Goal: Transaction & Acquisition: Book appointment/travel/reservation

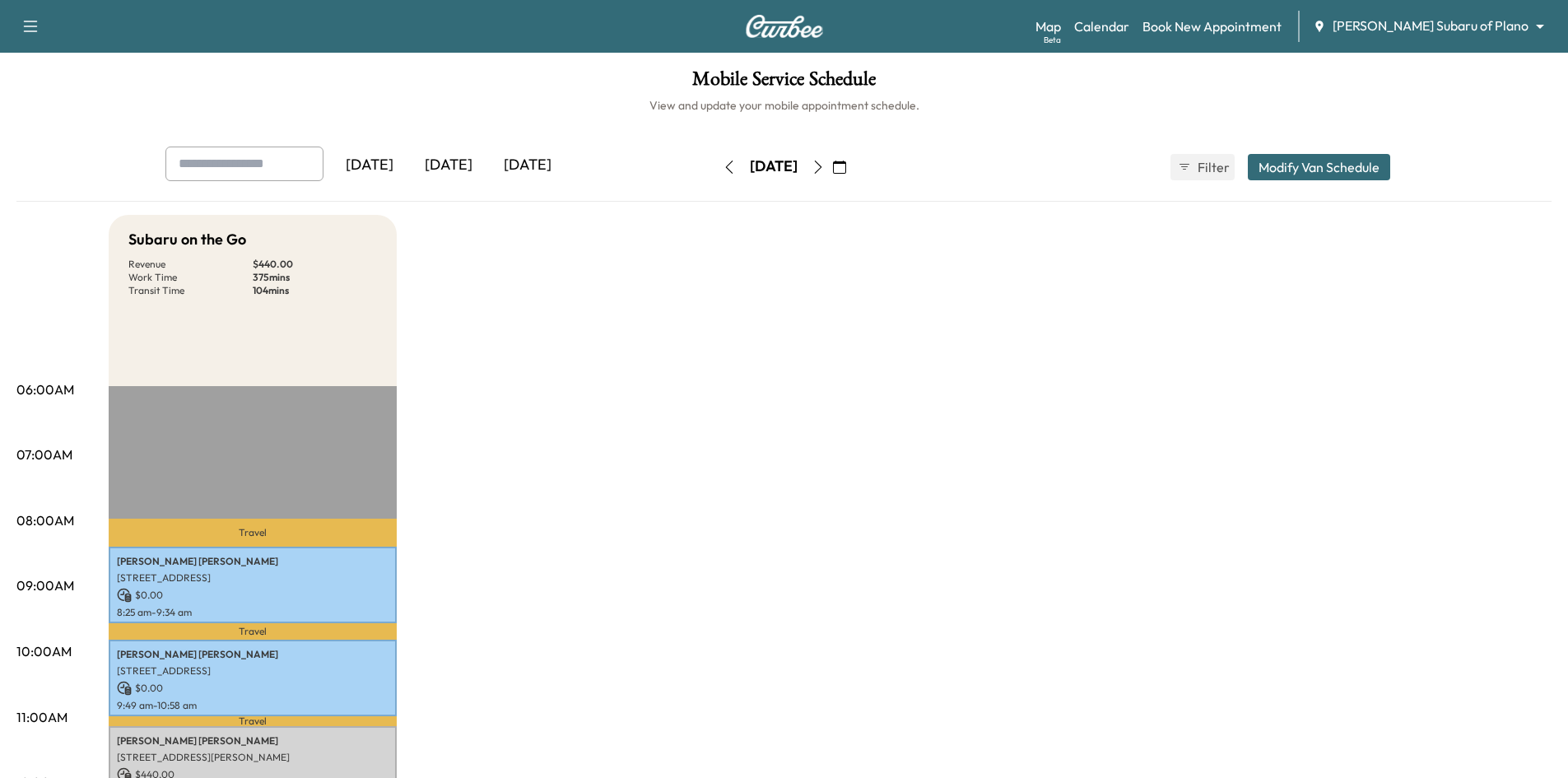
click at [722, 170] on icon "button" at bounding box center [729, 167] width 13 height 13
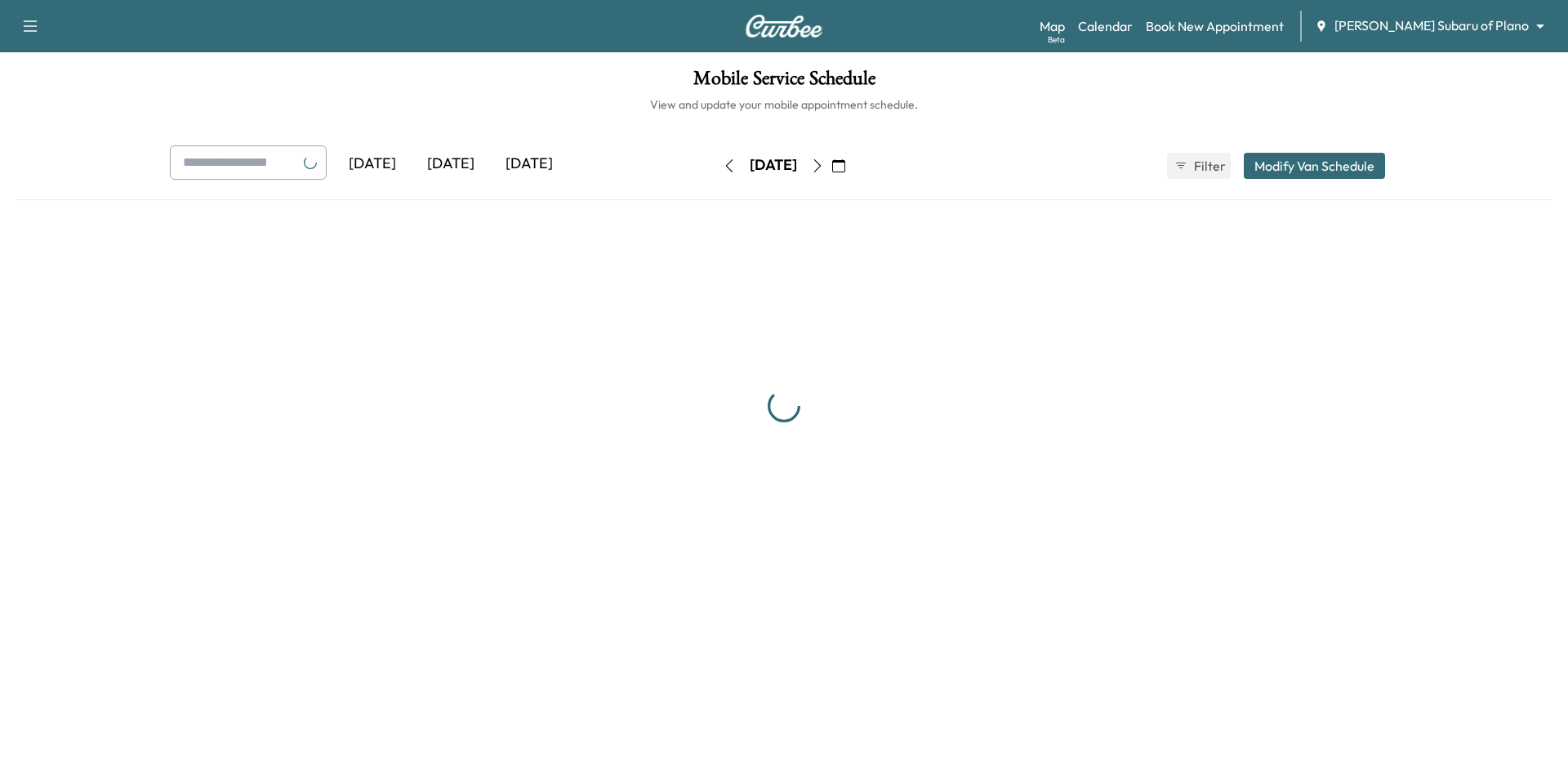
click at [722, 168] on icon "button" at bounding box center [729, 166] width 13 height 13
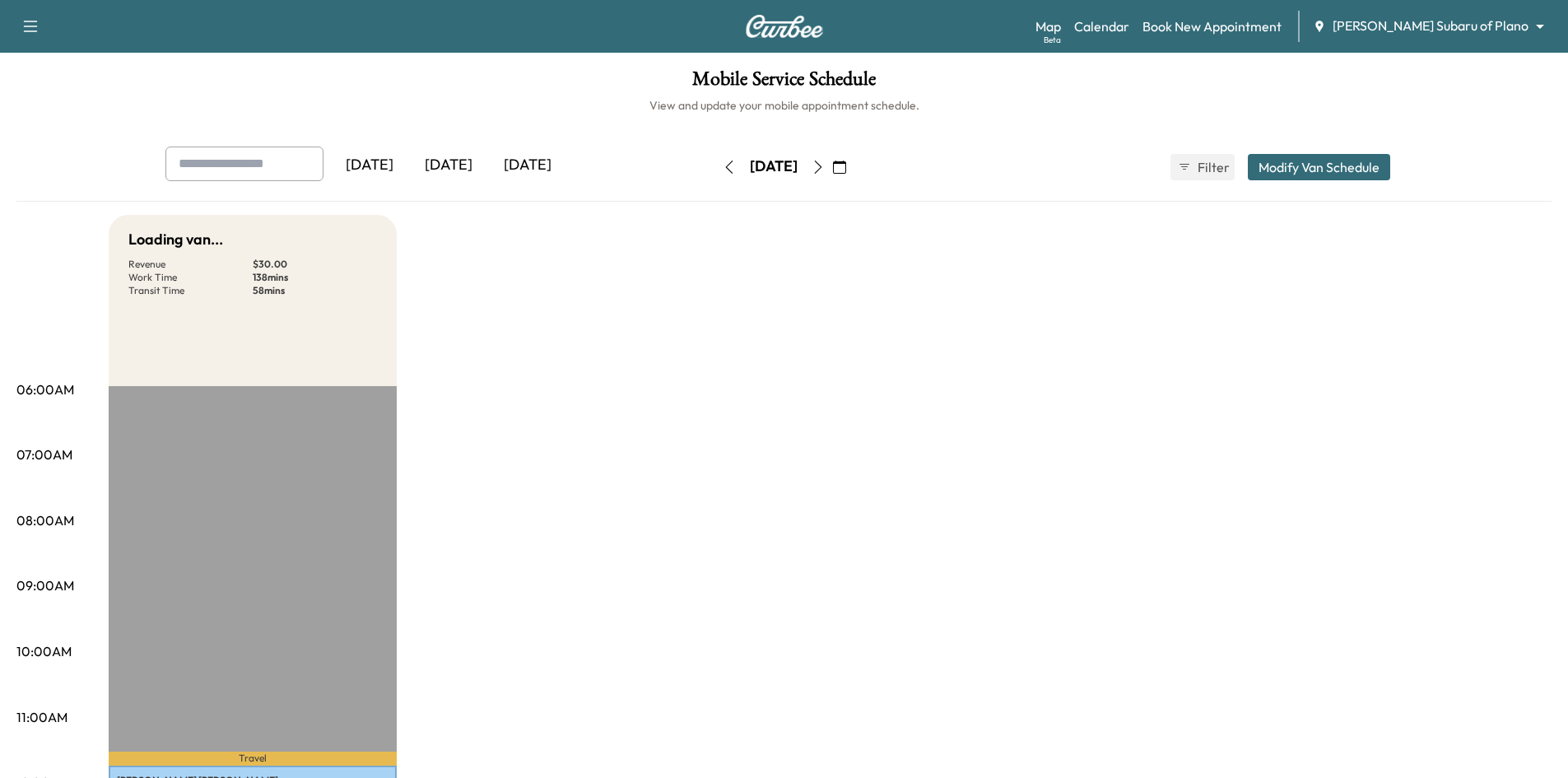
click at [722, 170] on icon "button" at bounding box center [729, 167] width 13 height 13
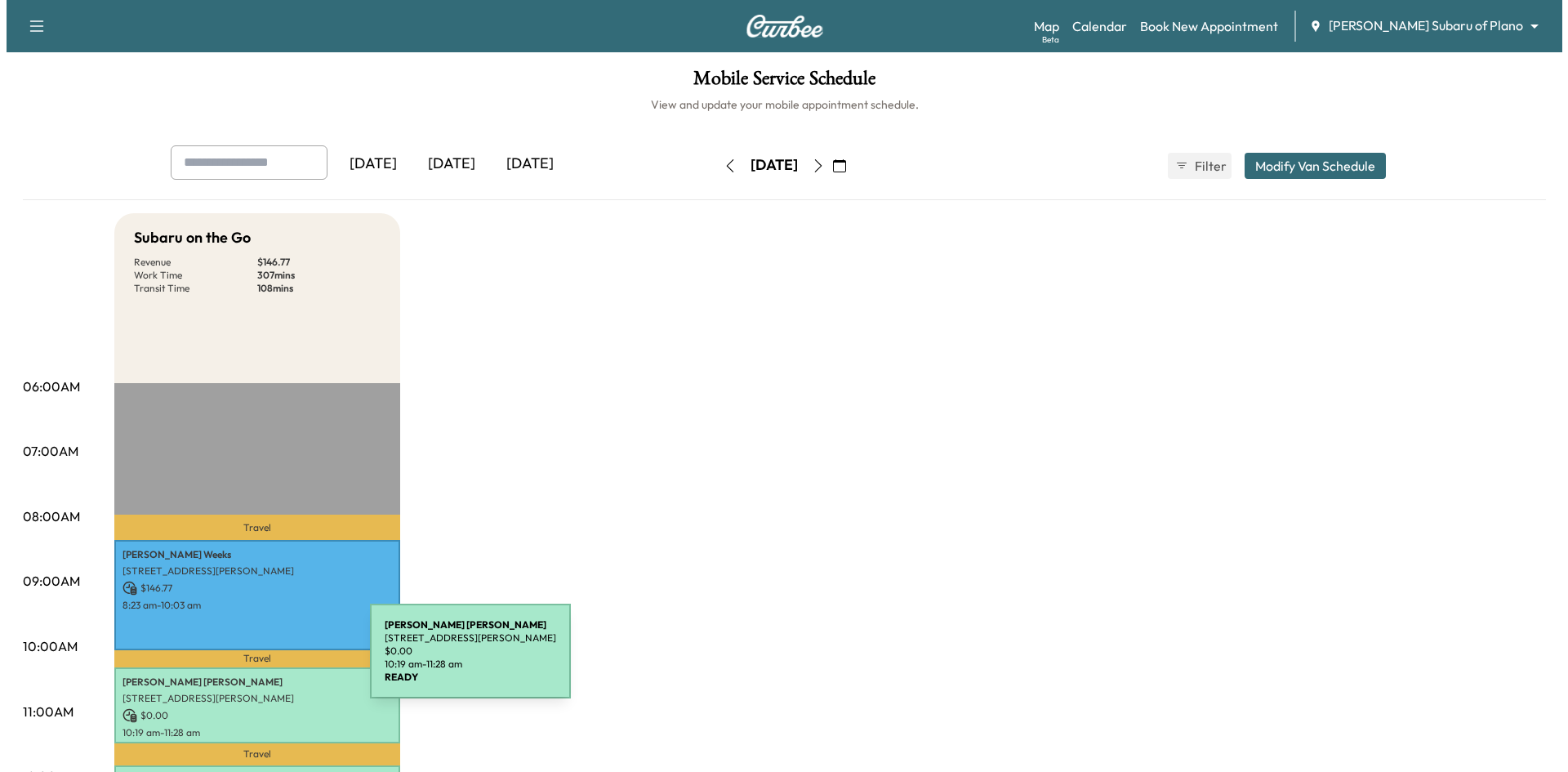
scroll to position [163, 0]
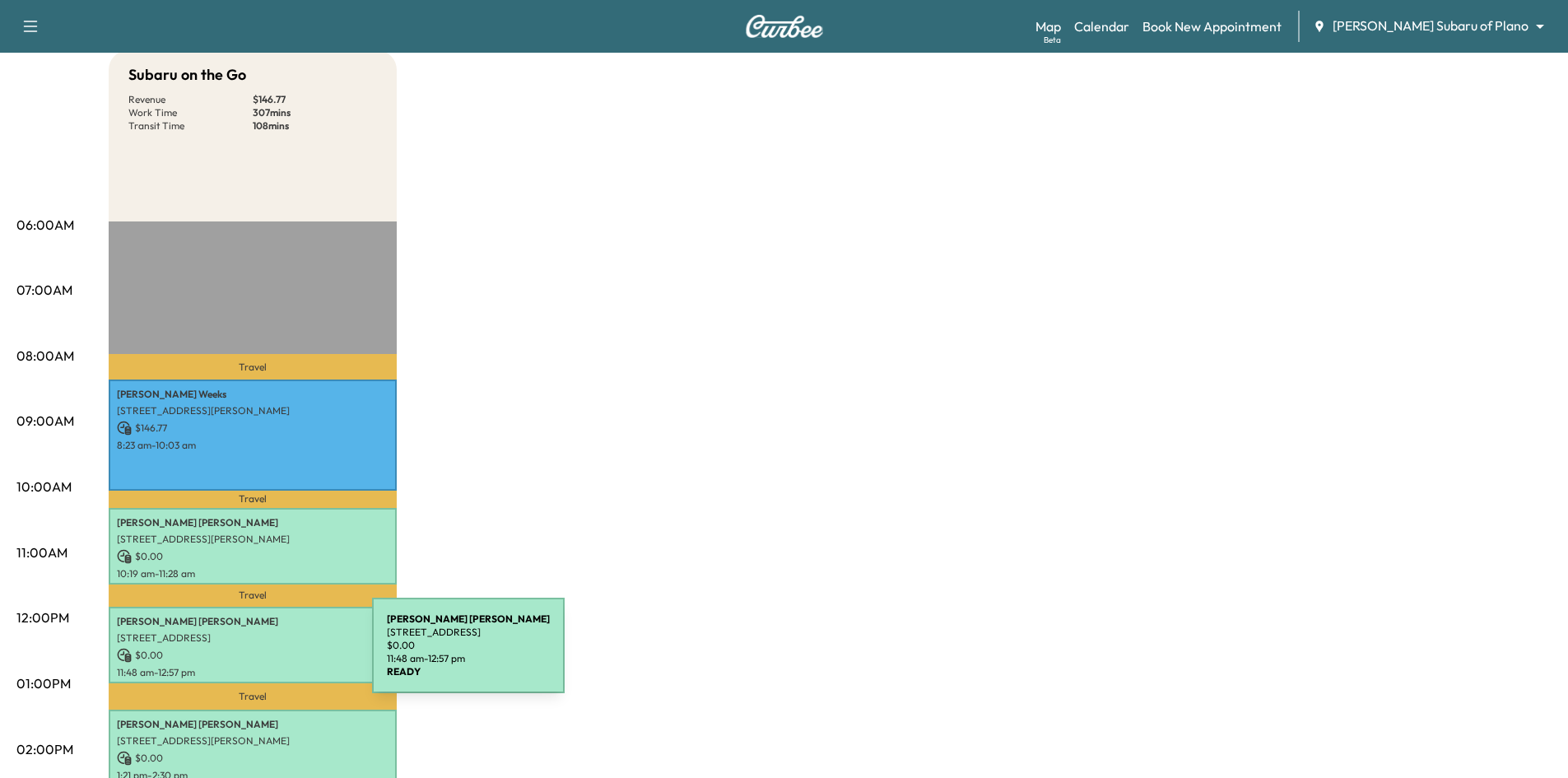
click at [250, 652] on p "$ 0.00" at bounding box center [253, 655] width 272 height 15
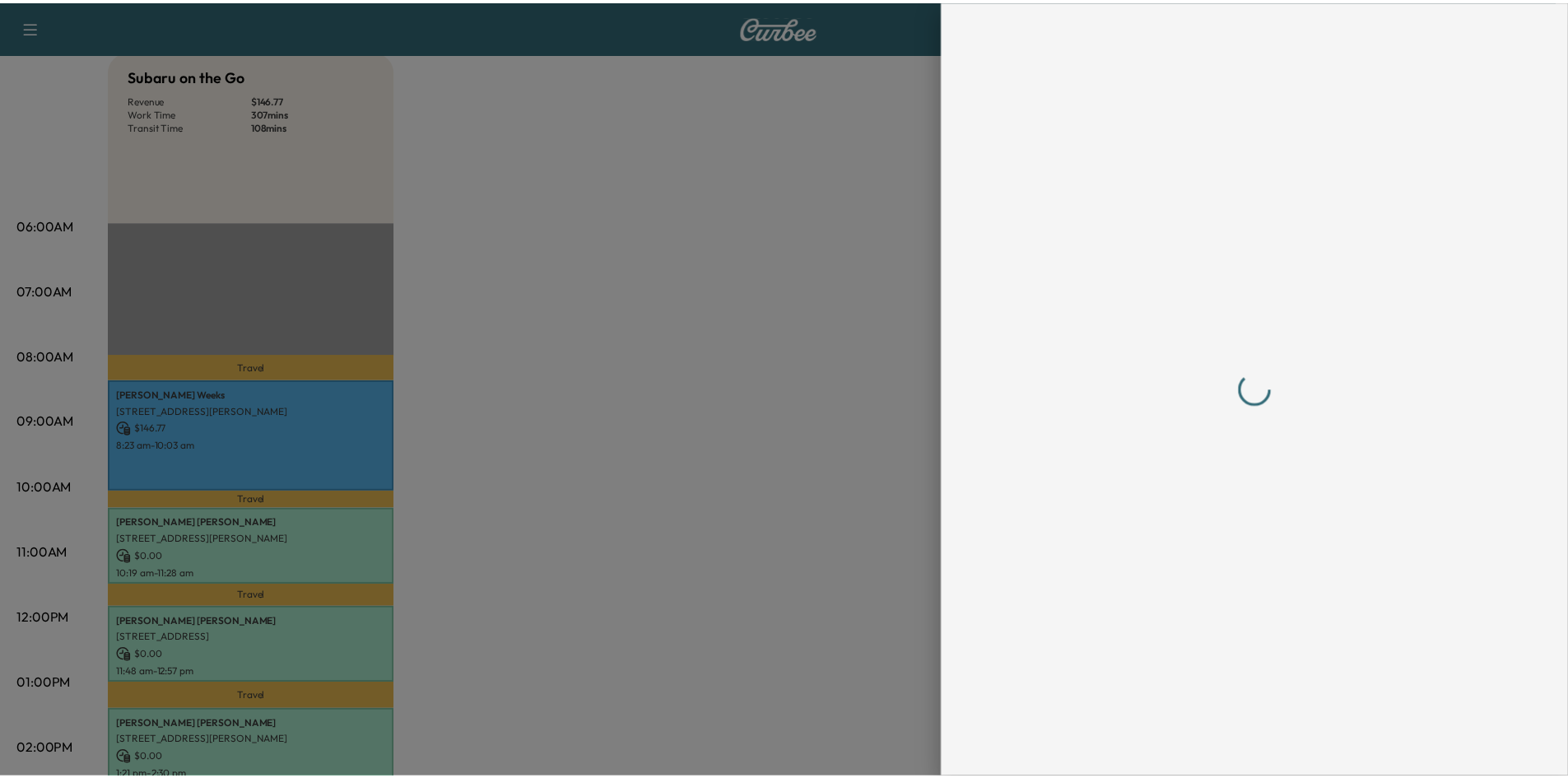
scroll to position [0, 0]
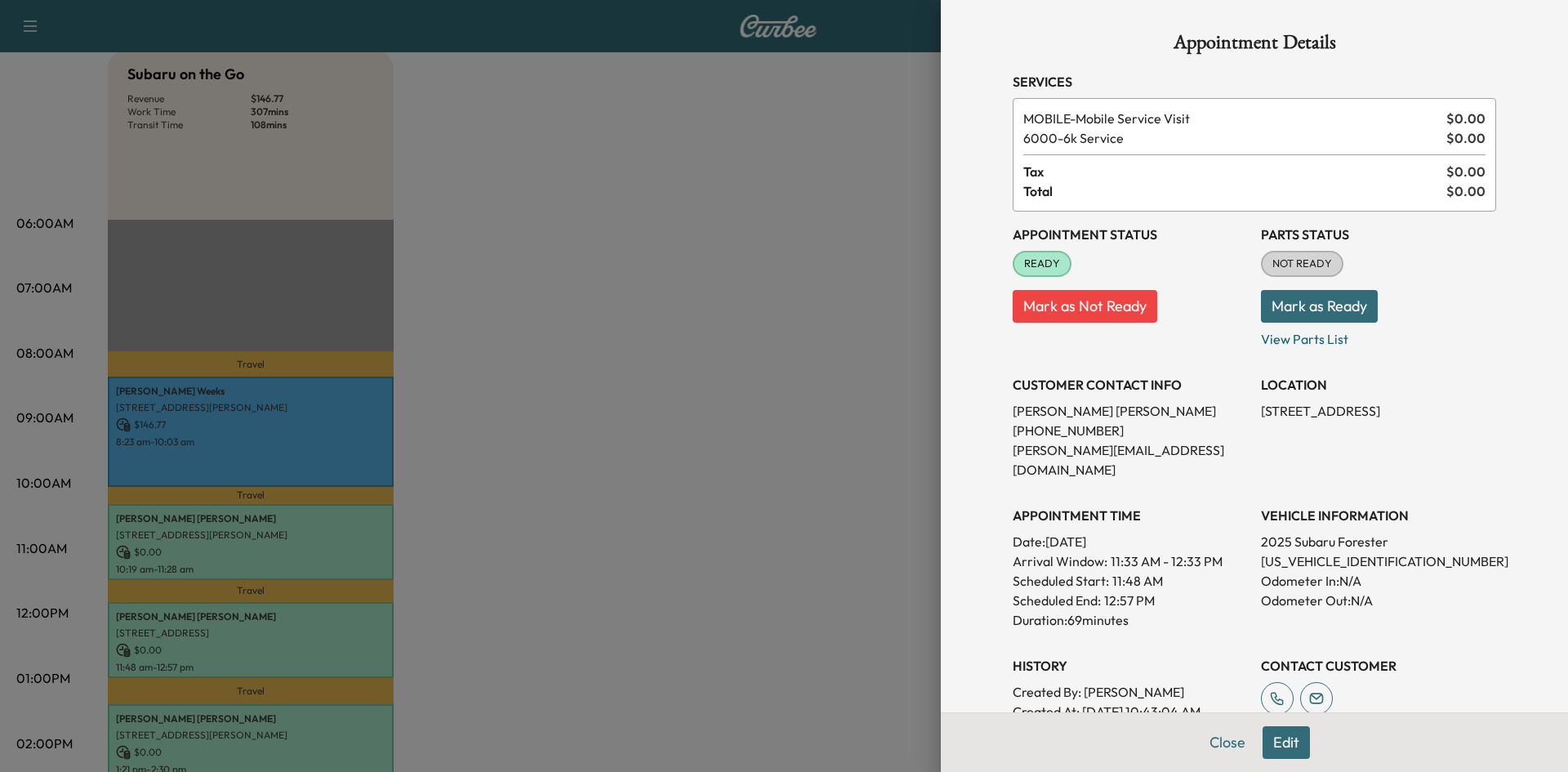
drag, startPoint x: 802, startPoint y: 230, endPoint x: 789, endPoint y: 224, distance: 14.3
click at [801, 229] on div at bounding box center [784, 386] width 1568 height 772
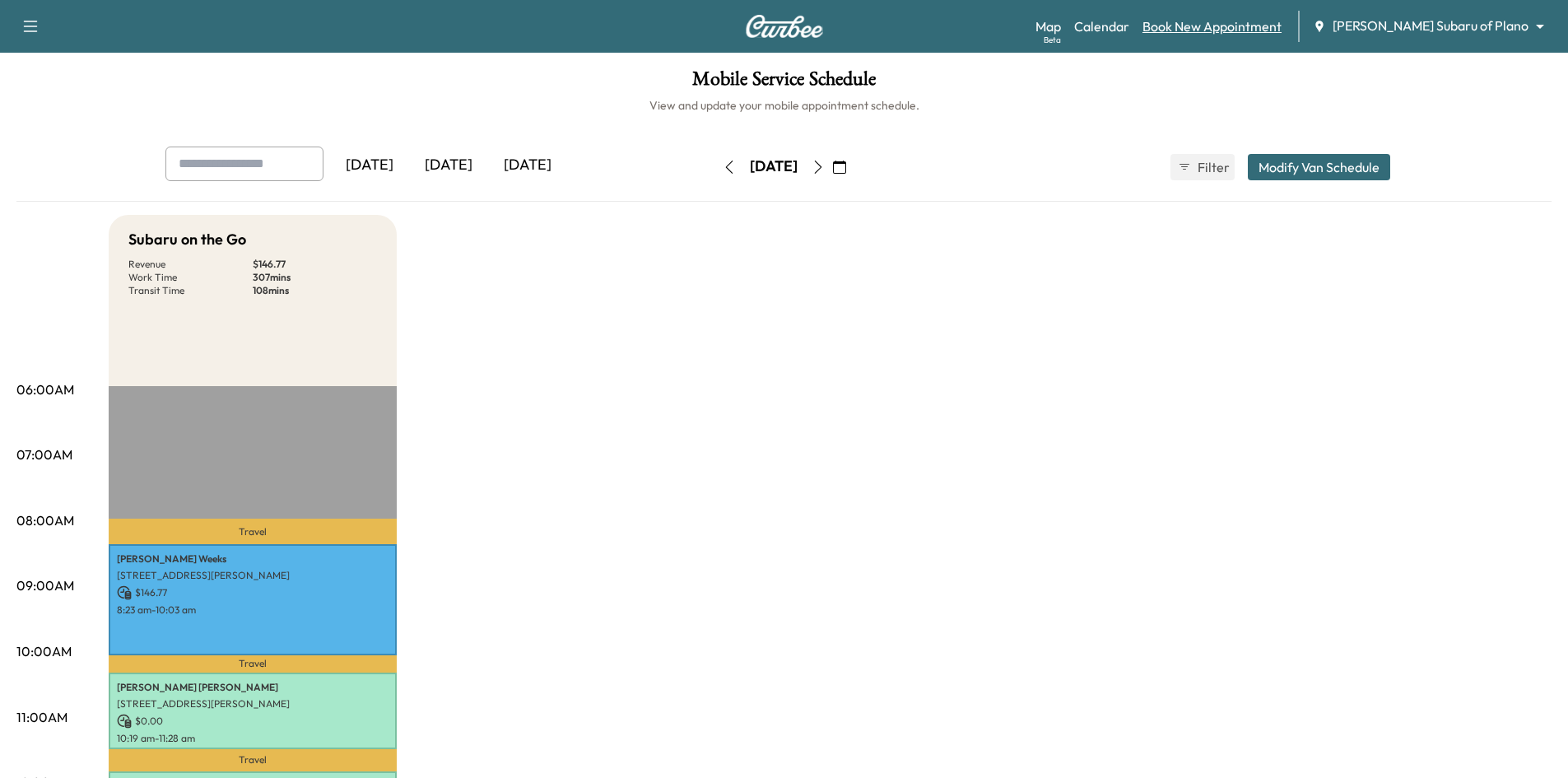
click at [1282, 27] on link "Book New Appointment" at bounding box center [1211, 26] width 139 height 20
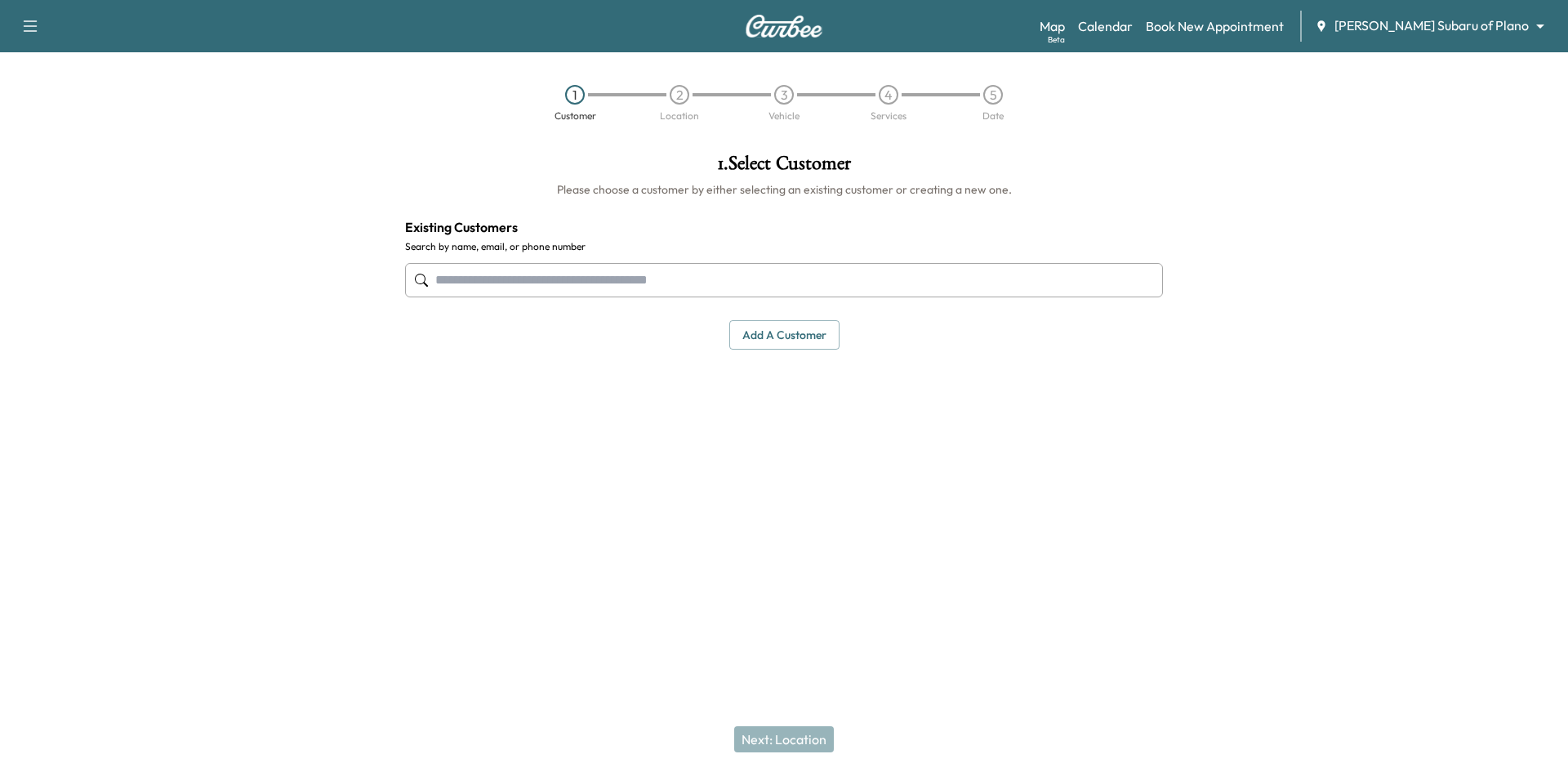
click at [660, 277] on input "text" at bounding box center [784, 281] width 758 height 34
click at [663, 283] on input "text" at bounding box center [784, 281] width 758 height 34
click at [510, 280] on input "text" at bounding box center [784, 281] width 758 height 34
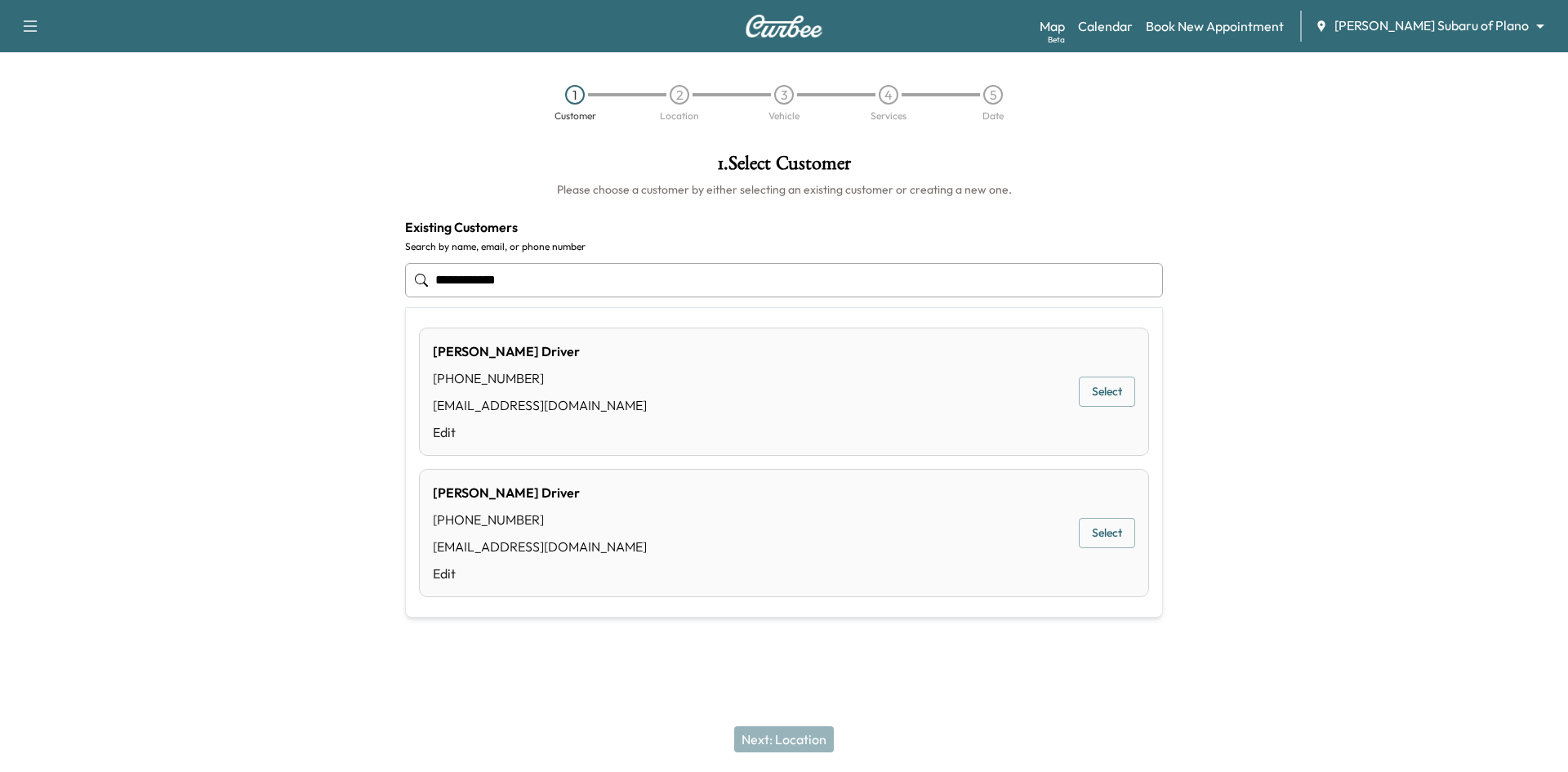
click at [1085, 394] on button "Select" at bounding box center [1107, 391] width 56 height 30
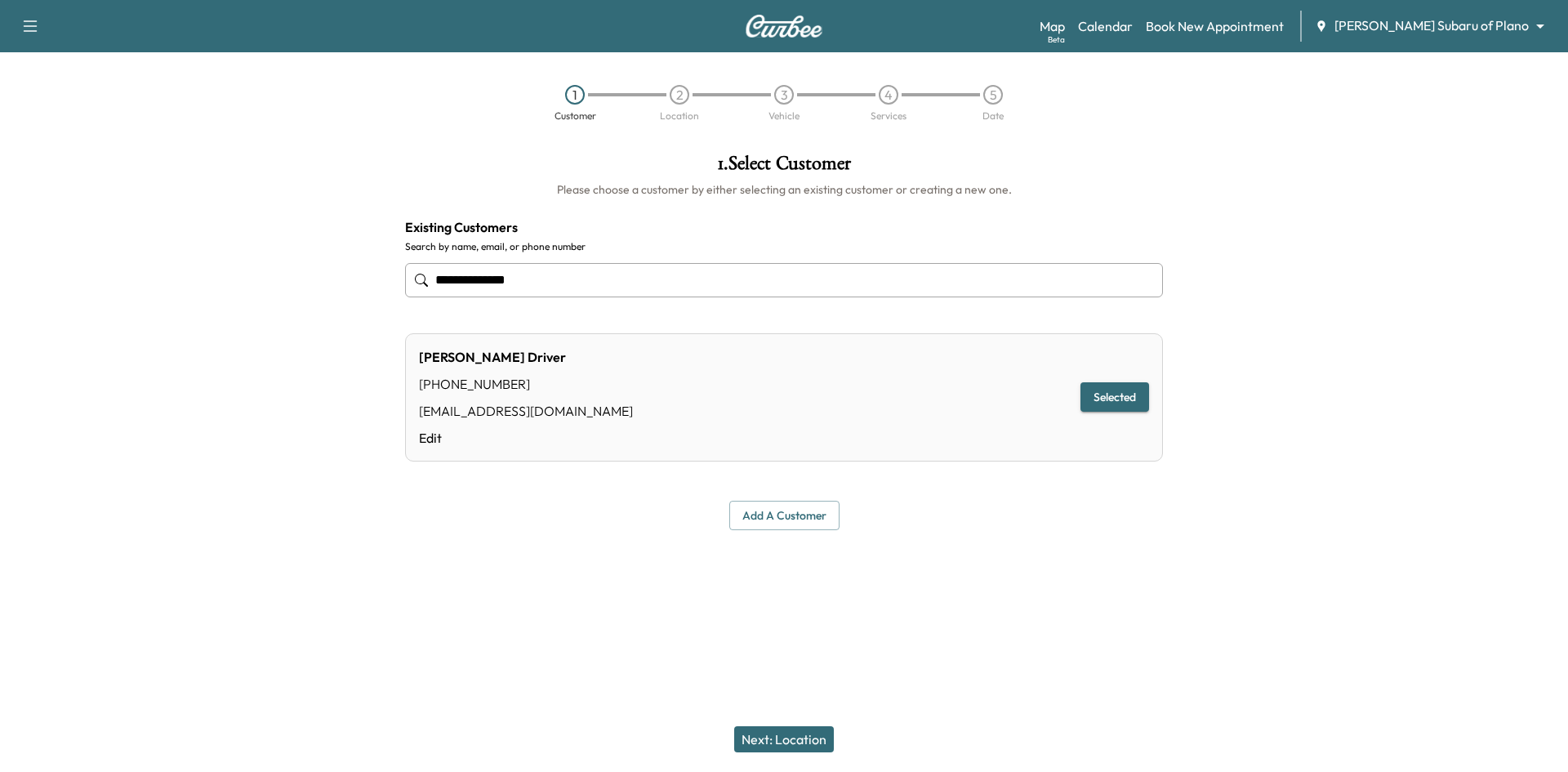
type input "**********"
drag, startPoint x: 764, startPoint y: 731, endPoint x: 778, endPoint y: 699, distance: 34.9
click at [764, 731] on button "Next: Location" at bounding box center [784, 739] width 100 height 26
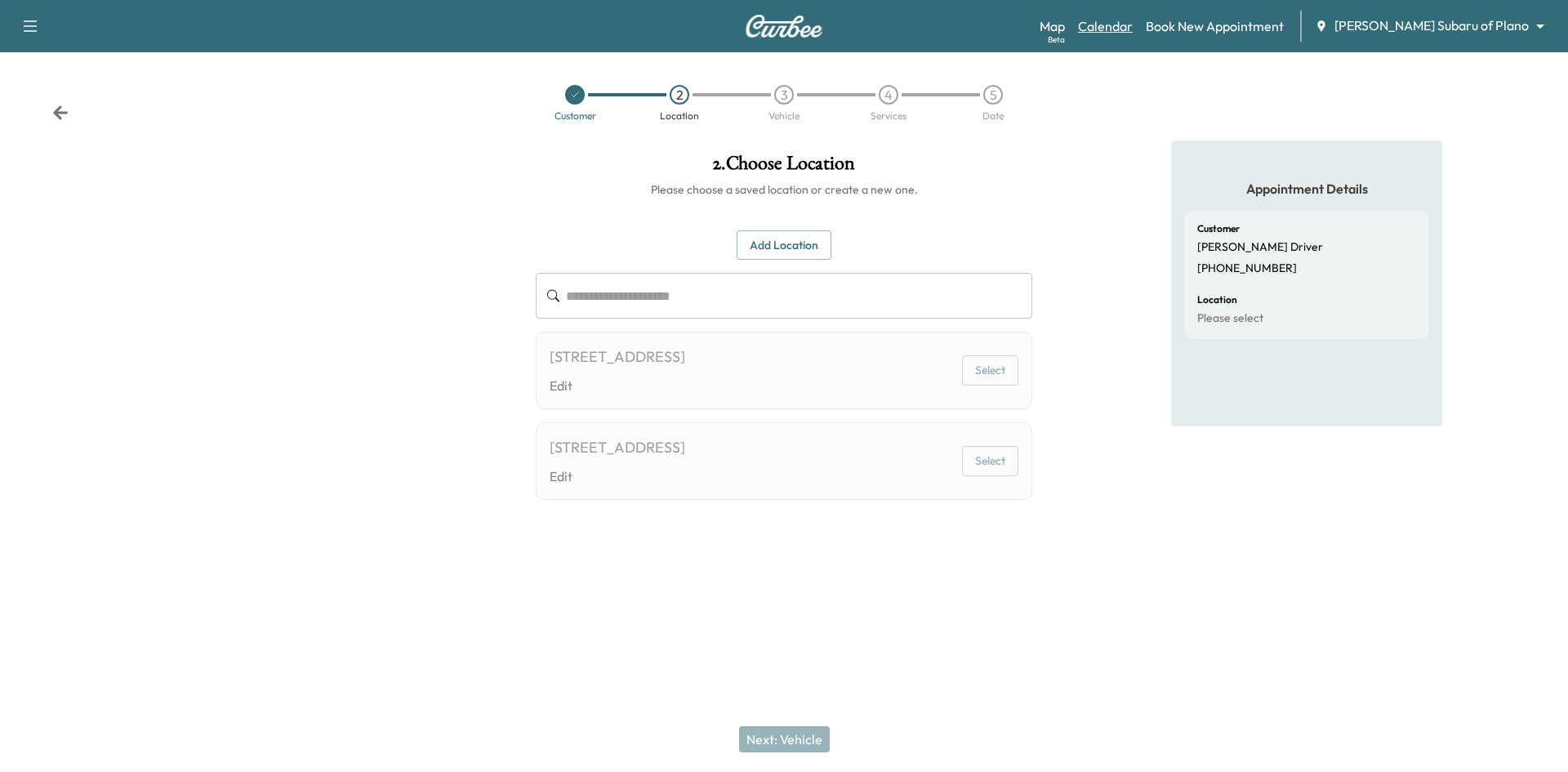
click at [1133, 33] on link "Calendar" at bounding box center [1105, 26] width 54 height 20
